Goal: Task Accomplishment & Management: Complete application form

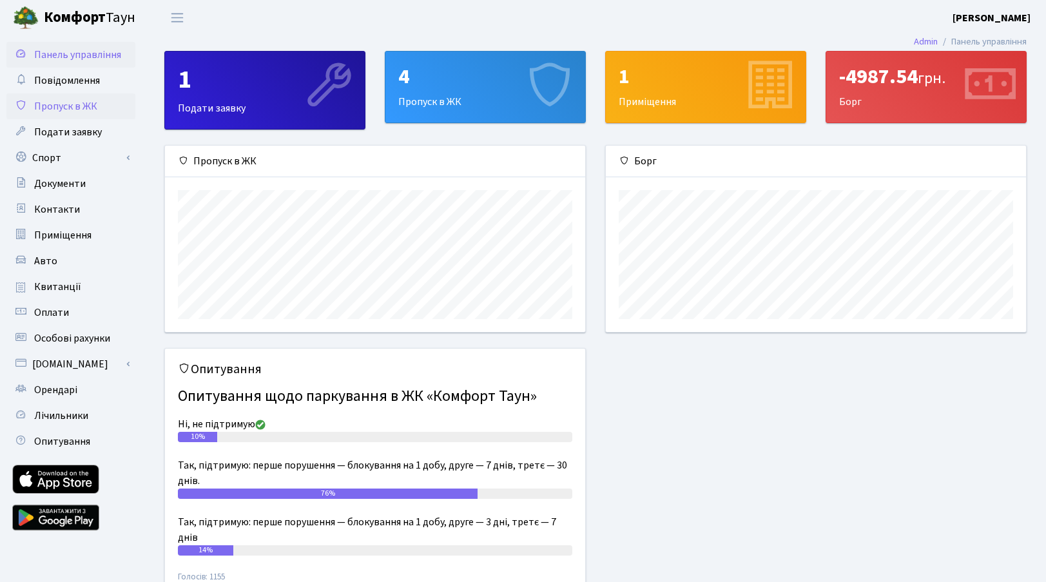
scroll to position [186, 420]
click at [46, 103] on span "Пропуск в ЖК" at bounding box center [65, 106] width 63 height 14
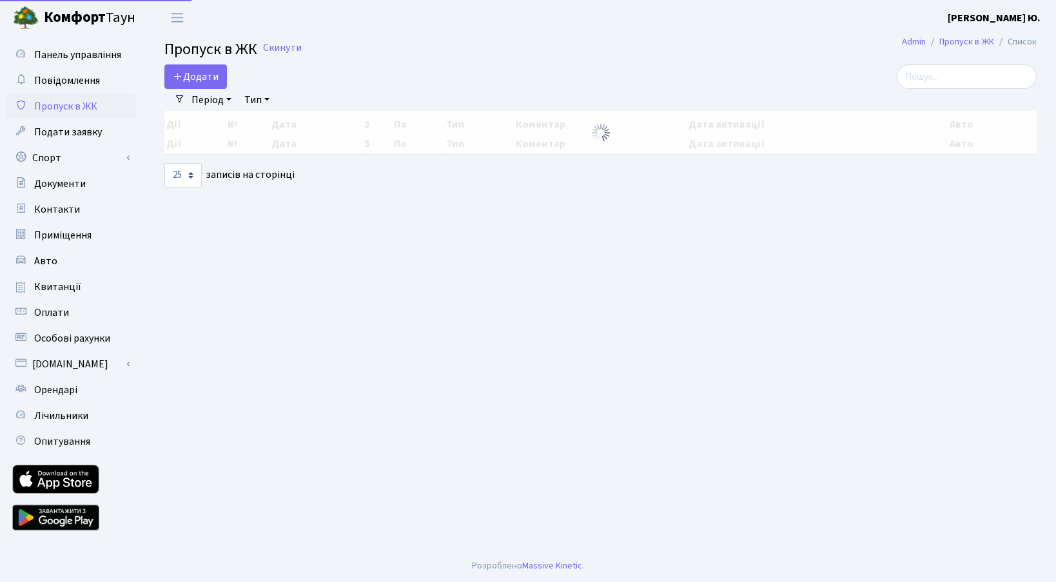
select select "25"
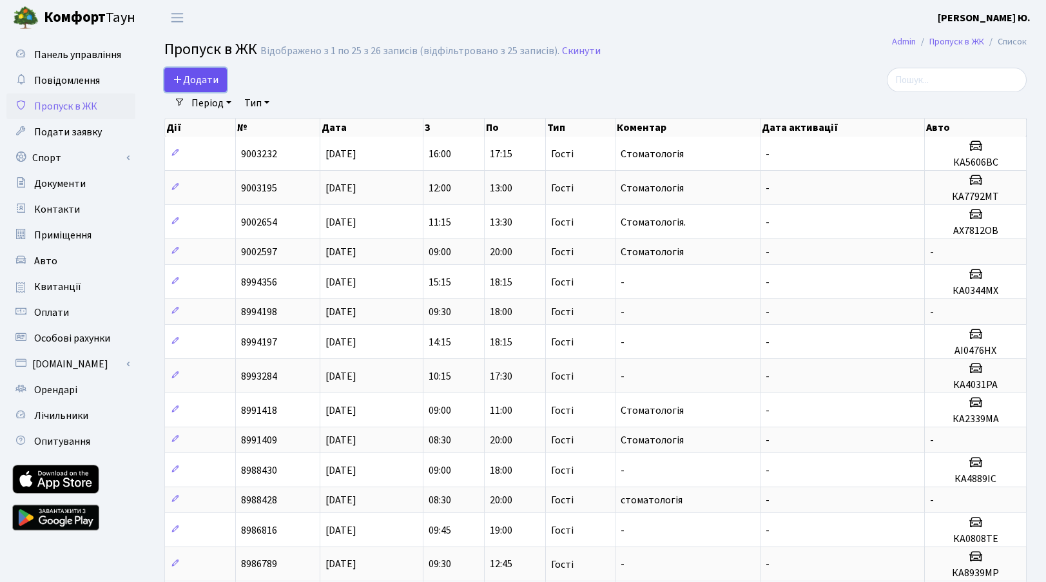
click at [191, 78] on span "Додати" at bounding box center [196, 80] width 46 height 14
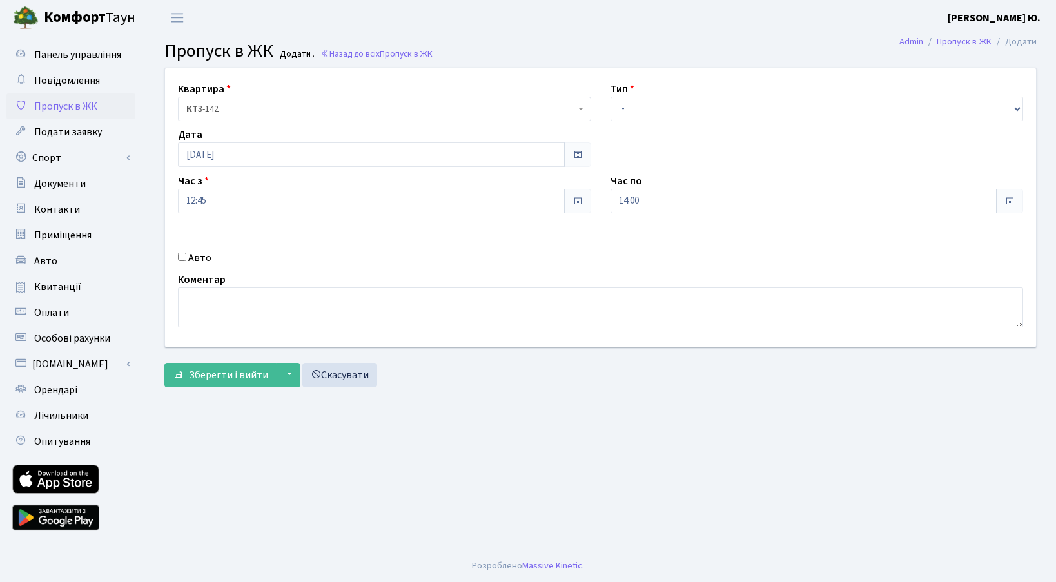
click at [182, 257] on input "Авто" at bounding box center [182, 257] width 8 height 8
checkbox input "true"
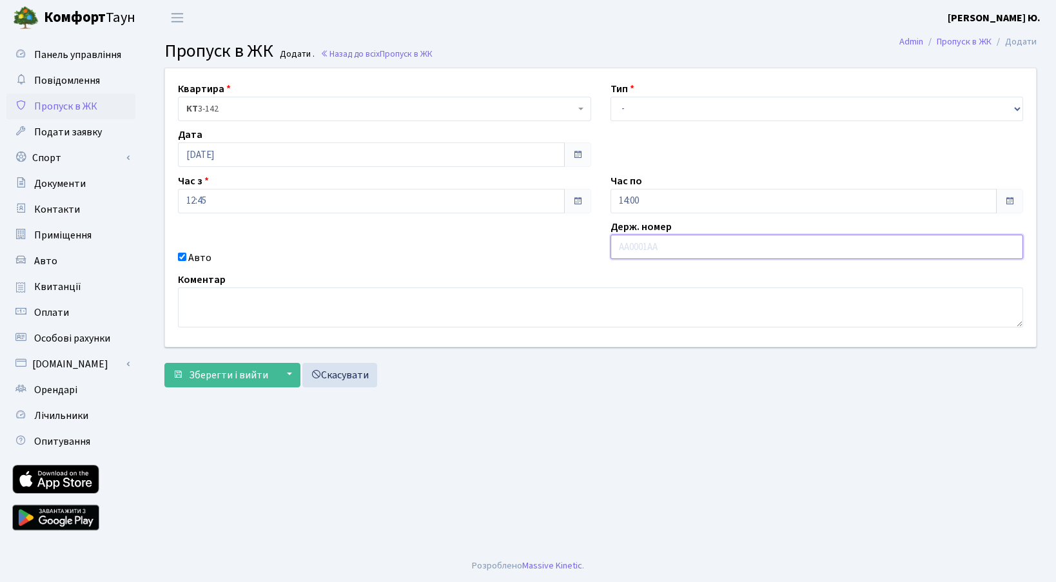
paste input "КА0808ТЕ"
type input "КА0808ТЕ"
click at [632, 115] on select "- Доставка Таксі Гості Сервіс" at bounding box center [817, 109] width 413 height 25
select select "3"
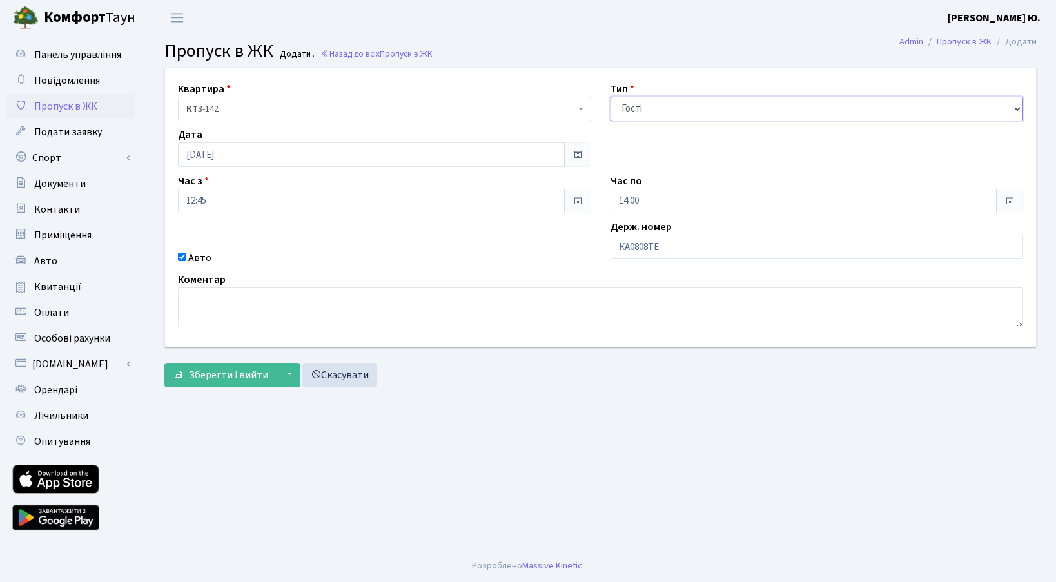
click at [611, 97] on select "- Доставка Таксі Гості Сервіс" at bounding box center [817, 109] width 413 height 25
click at [663, 205] on input "14:00" at bounding box center [804, 201] width 387 height 25
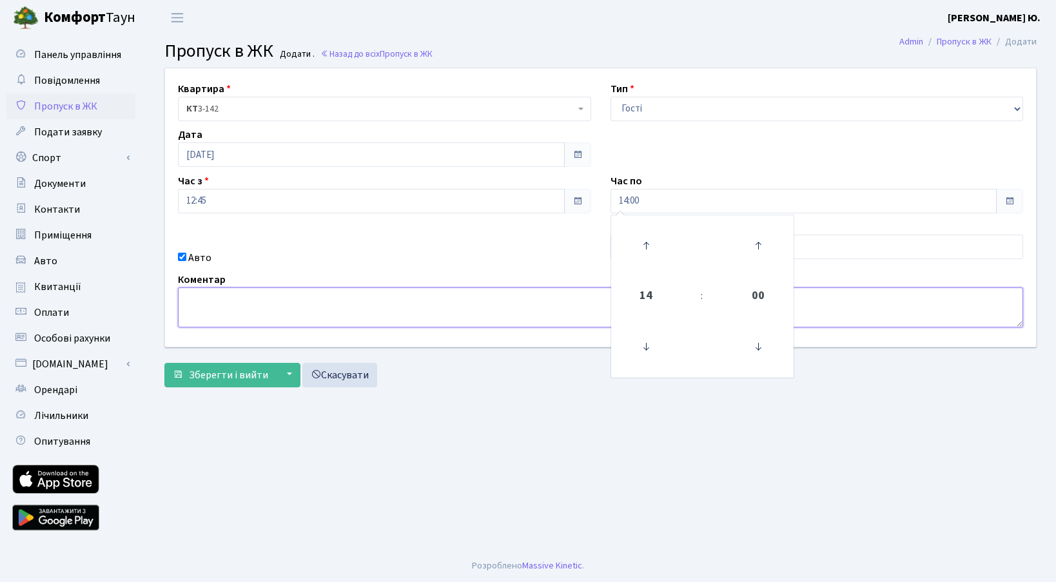
click at [186, 296] on textarea at bounding box center [600, 308] width 845 height 40
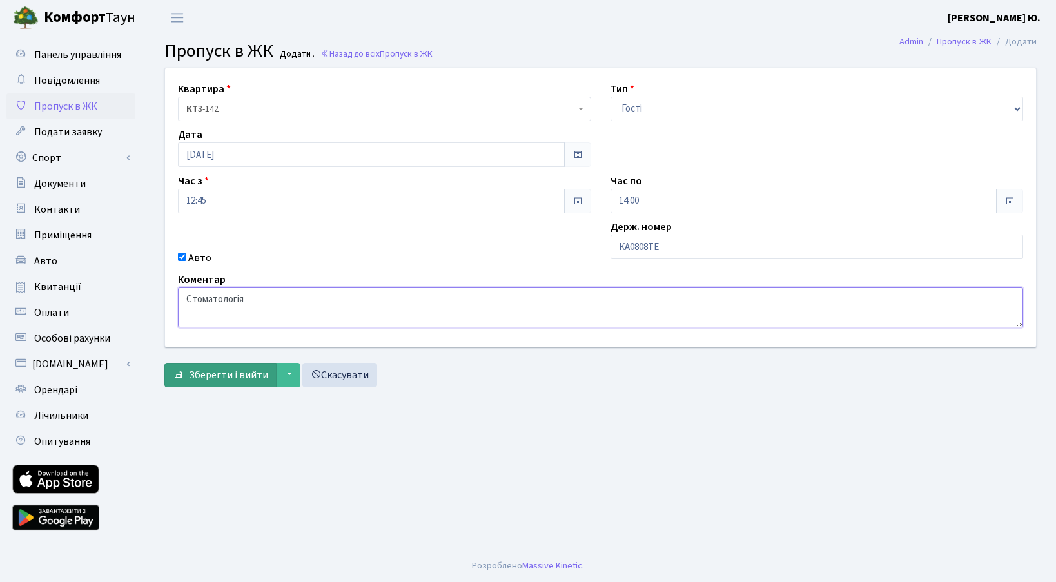
type textarea "Стоматологія"
click at [211, 363] on button "Зберегти і вийти" at bounding box center [220, 375] width 112 height 25
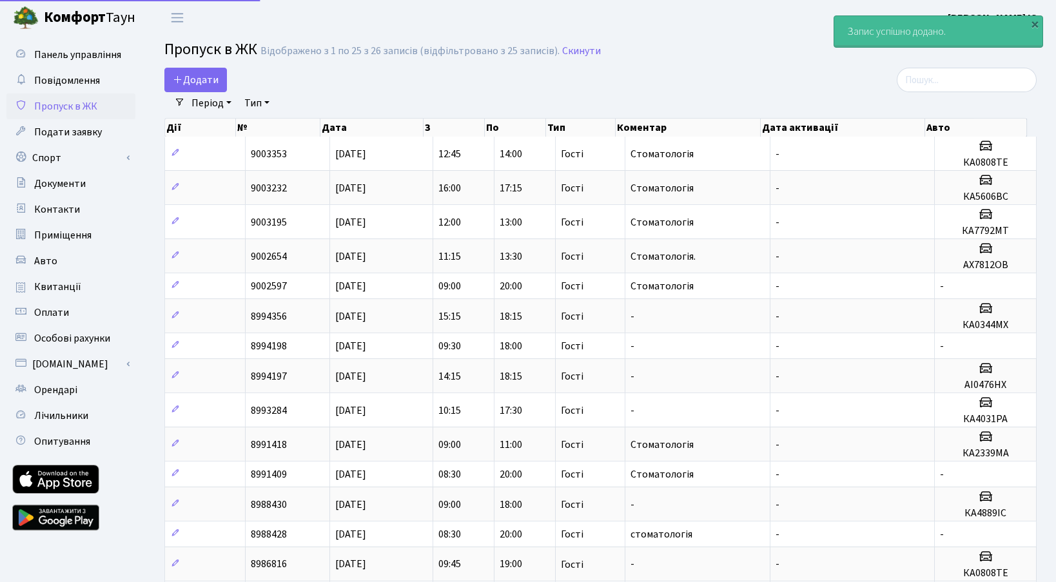
select select "25"
